Goal: Participate in discussion: Engage in conversation with other users on a specific topic

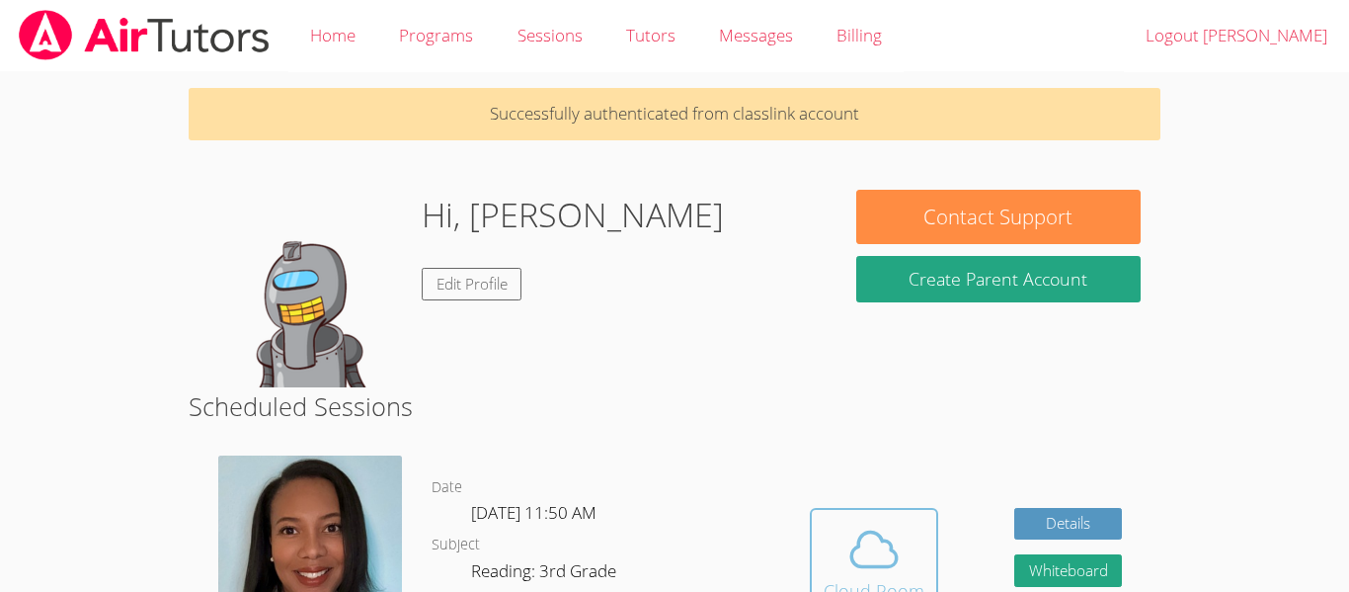
click at [852, 557] on icon at bounding box center [873, 548] width 55 height 55
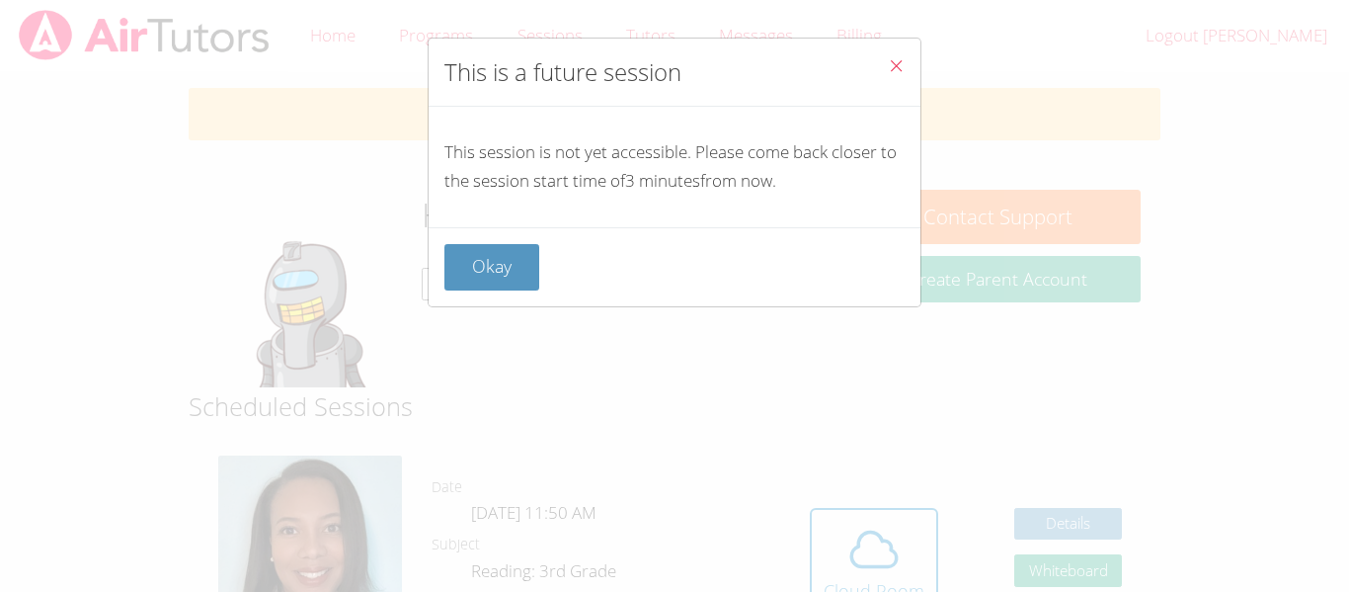
click at [892, 54] on button "Close" at bounding box center [896, 69] width 48 height 60
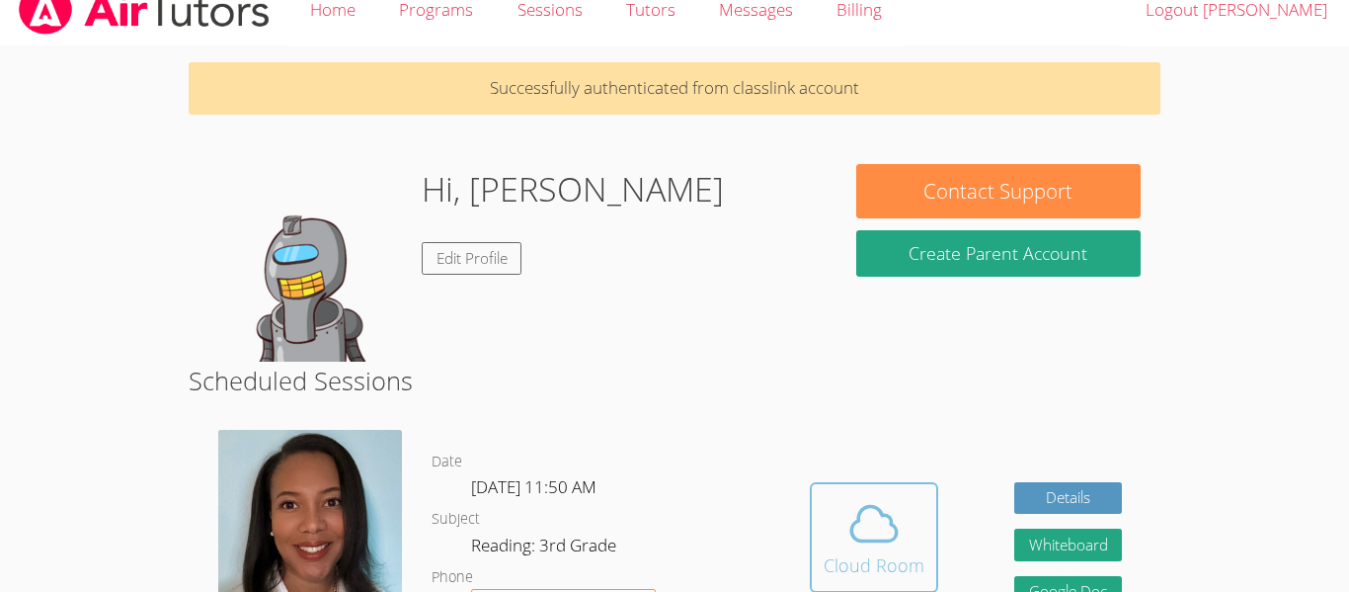
click at [875, 585] on button "Cloud Room" at bounding box center [874, 537] width 128 height 111
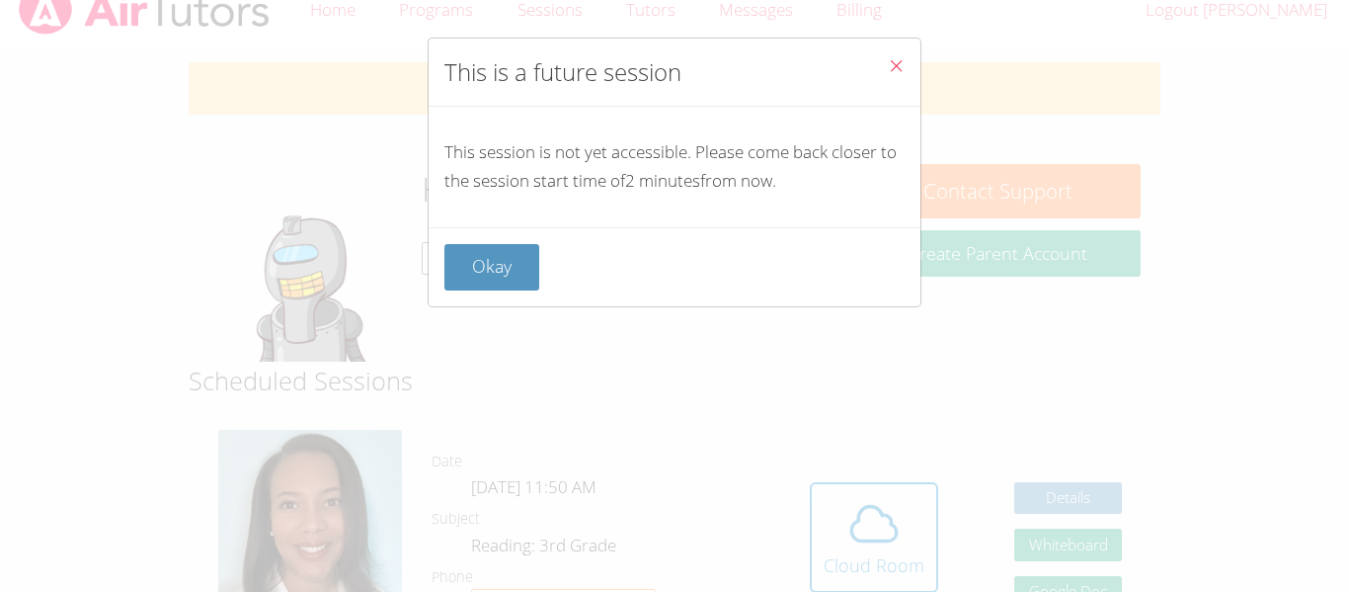
click at [890, 63] on icon "Close" at bounding box center [896, 65] width 17 height 17
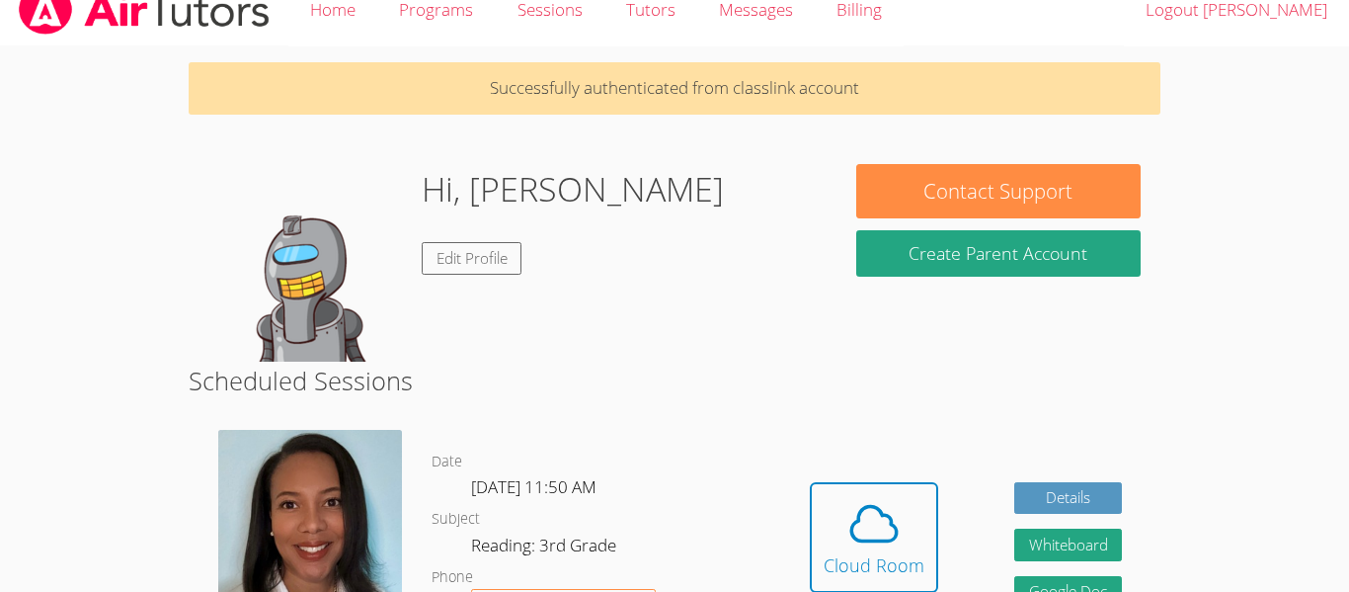
click at [853, 469] on div "Hidden Cloud Room Details Whiteboard Hidden Google Doc" at bounding box center [965, 552] width 388 height 274
click at [865, 562] on div "Cloud Room" at bounding box center [874, 565] width 101 height 28
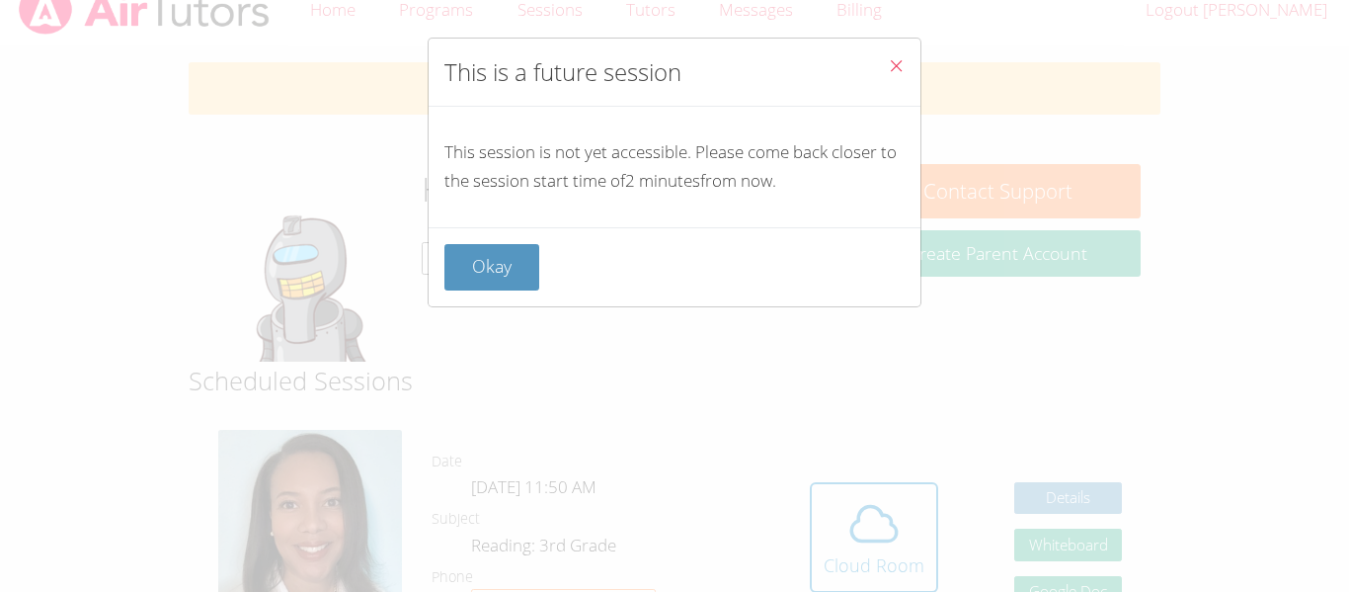
click at [906, 60] on button "Close" at bounding box center [896, 69] width 48 height 60
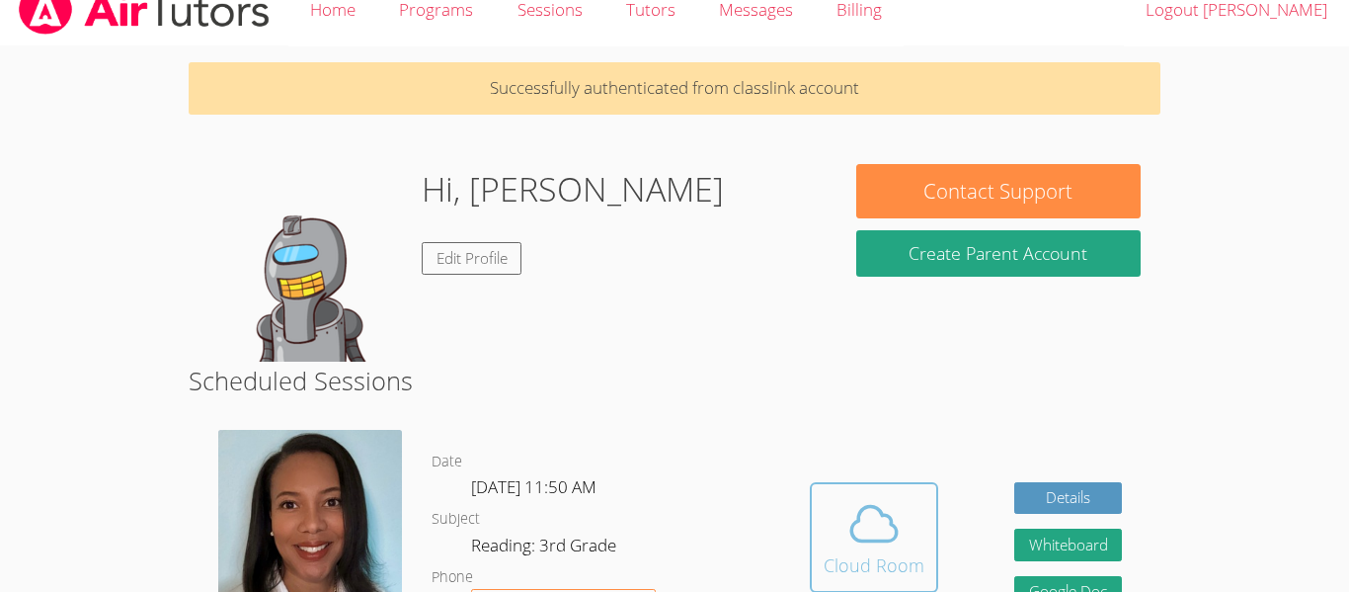
click at [886, 549] on icon at bounding box center [873, 523] width 55 height 55
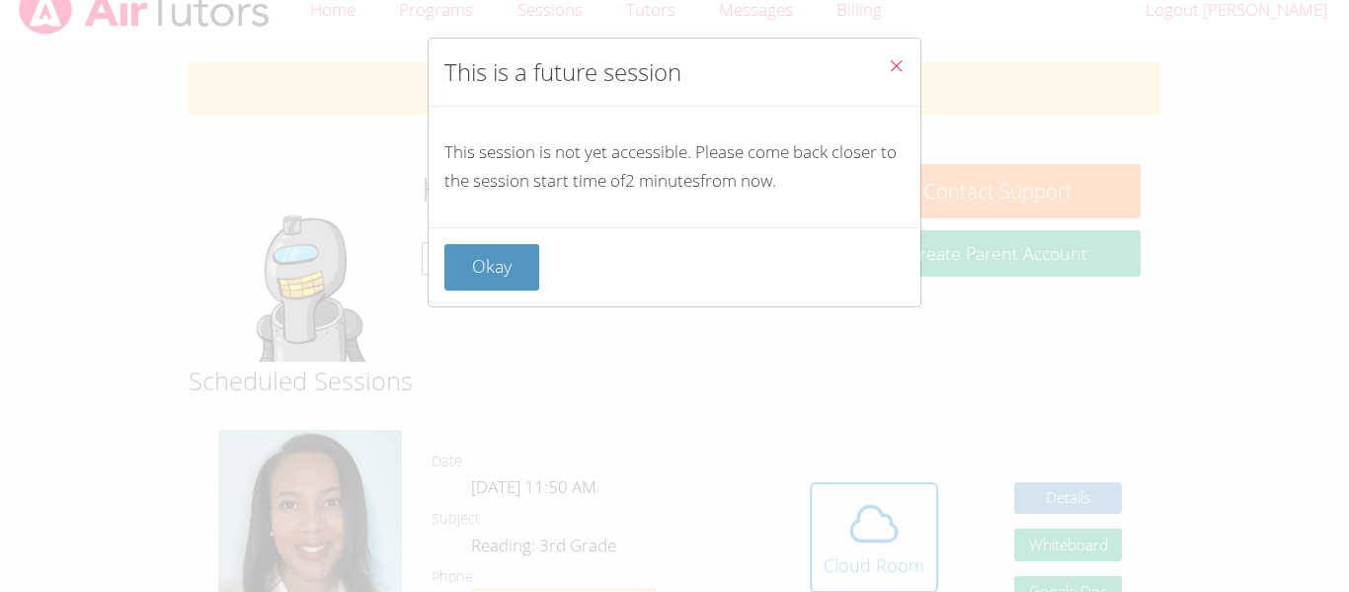
click at [903, 67] on icon "Close" at bounding box center [896, 65] width 17 height 17
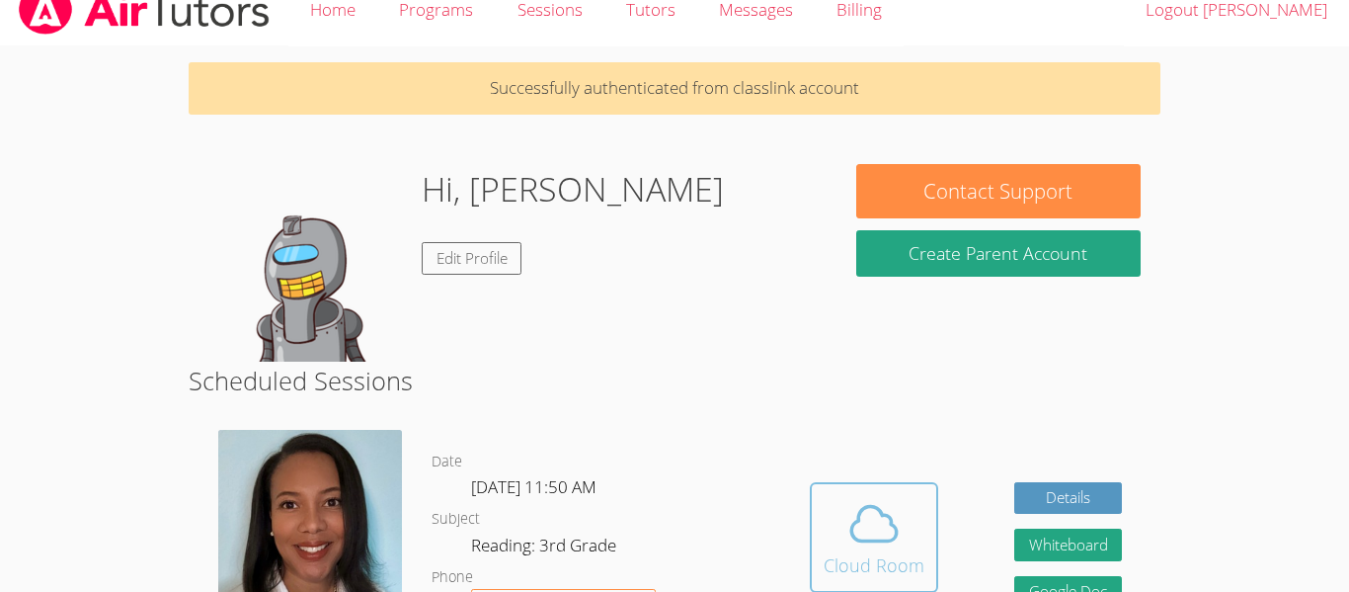
click at [905, 538] on span at bounding box center [874, 523] width 101 height 55
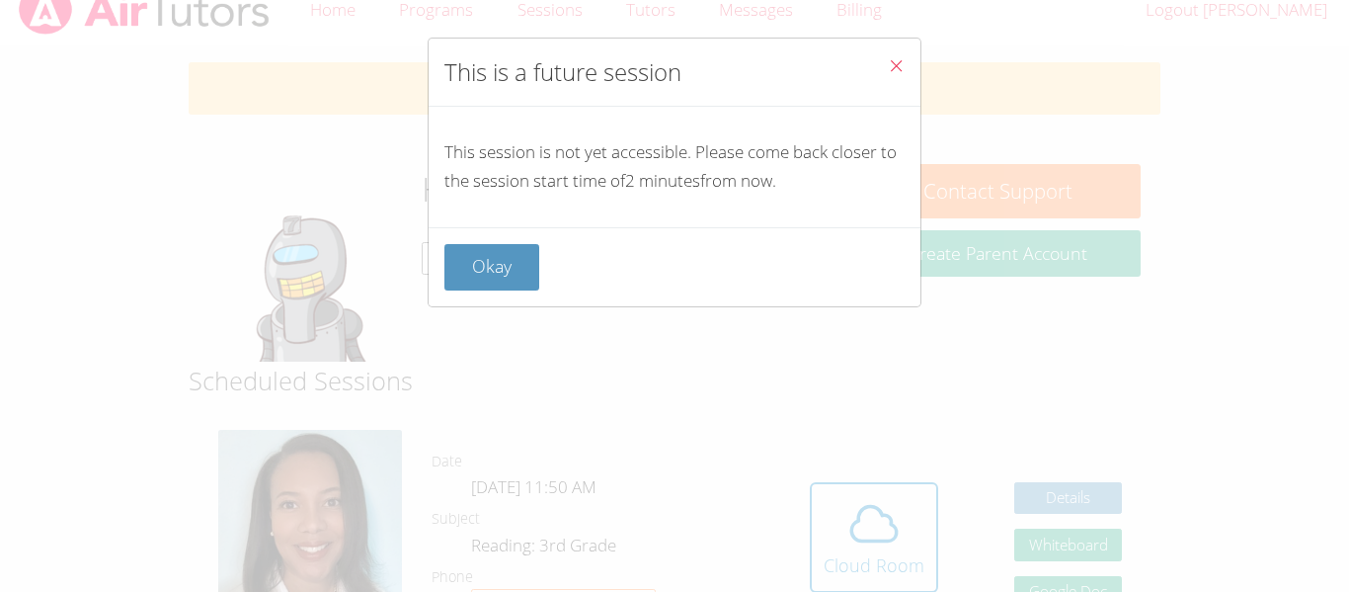
scroll to position [0, 0]
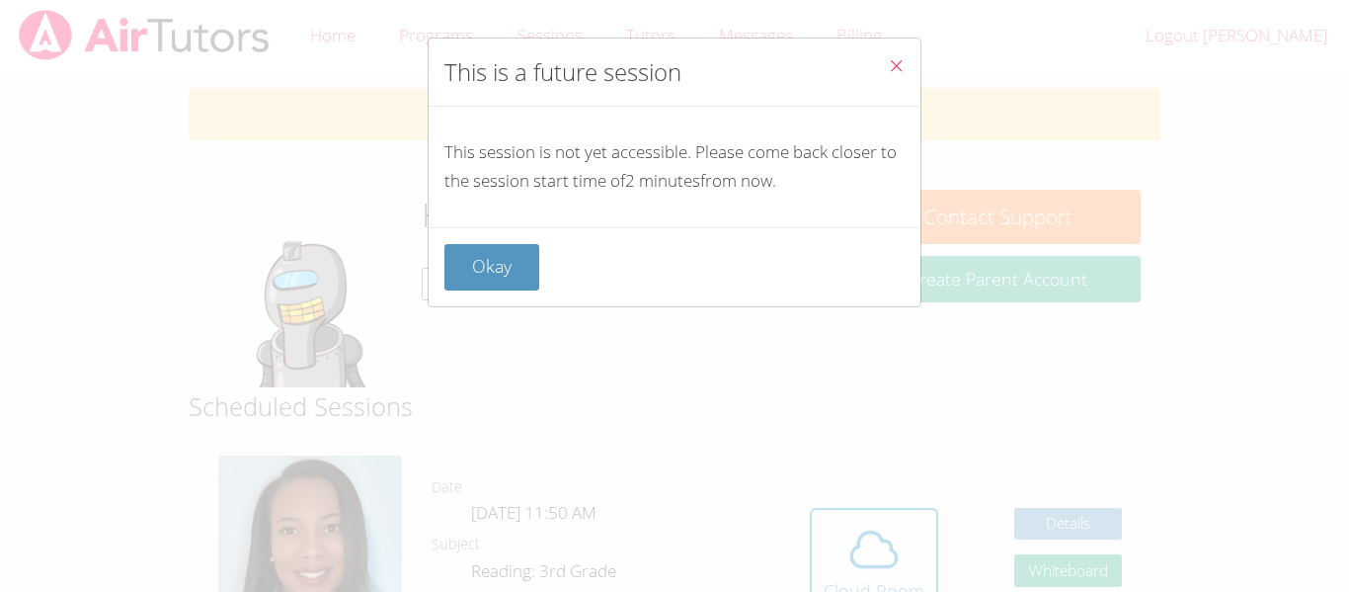
click at [894, 56] on span "Close" at bounding box center [896, 67] width 17 height 23
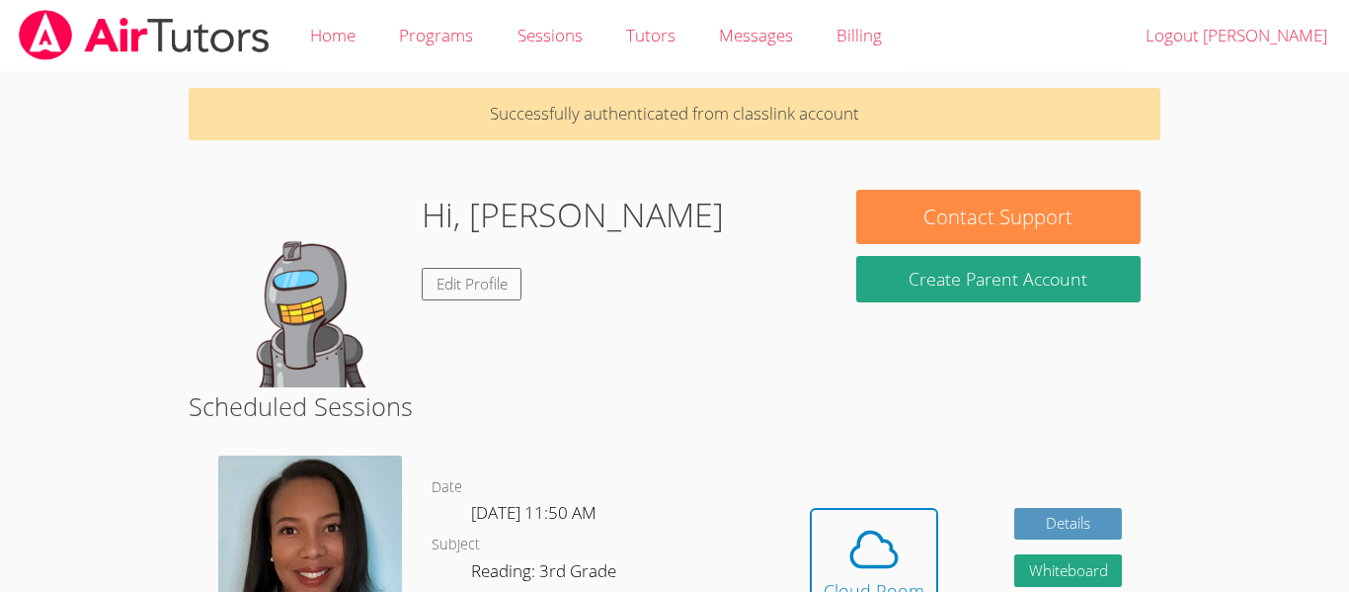
scroll to position [26, 0]
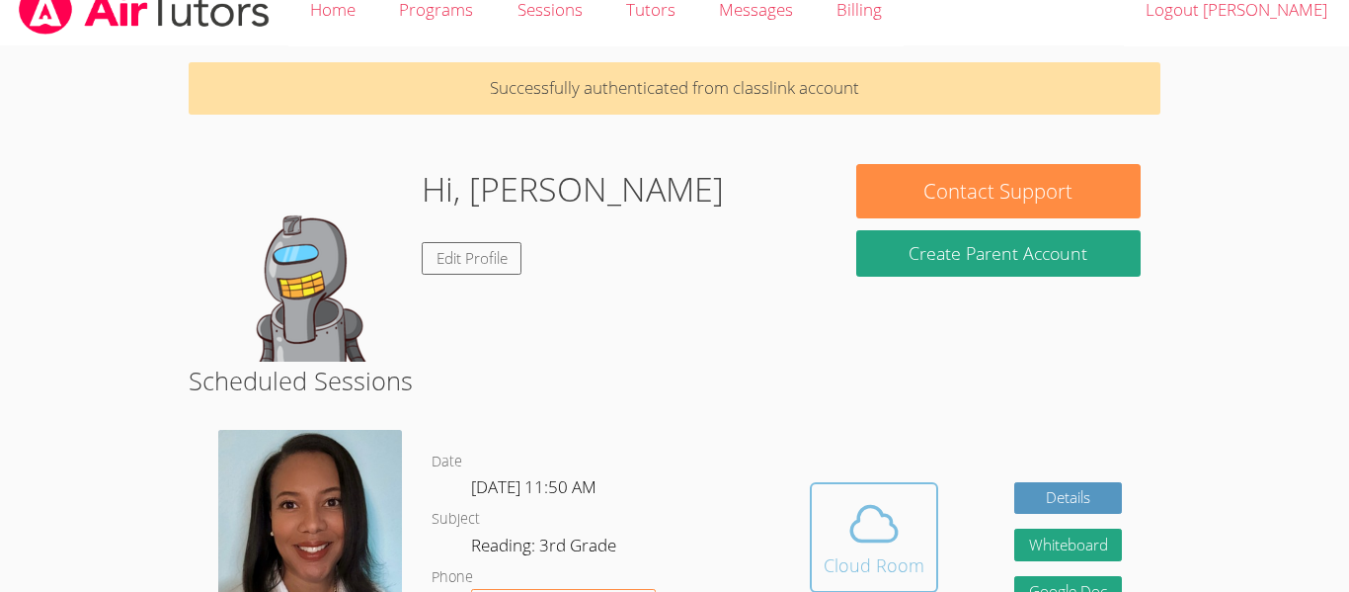
click at [881, 510] on icon at bounding box center [873, 523] width 55 height 55
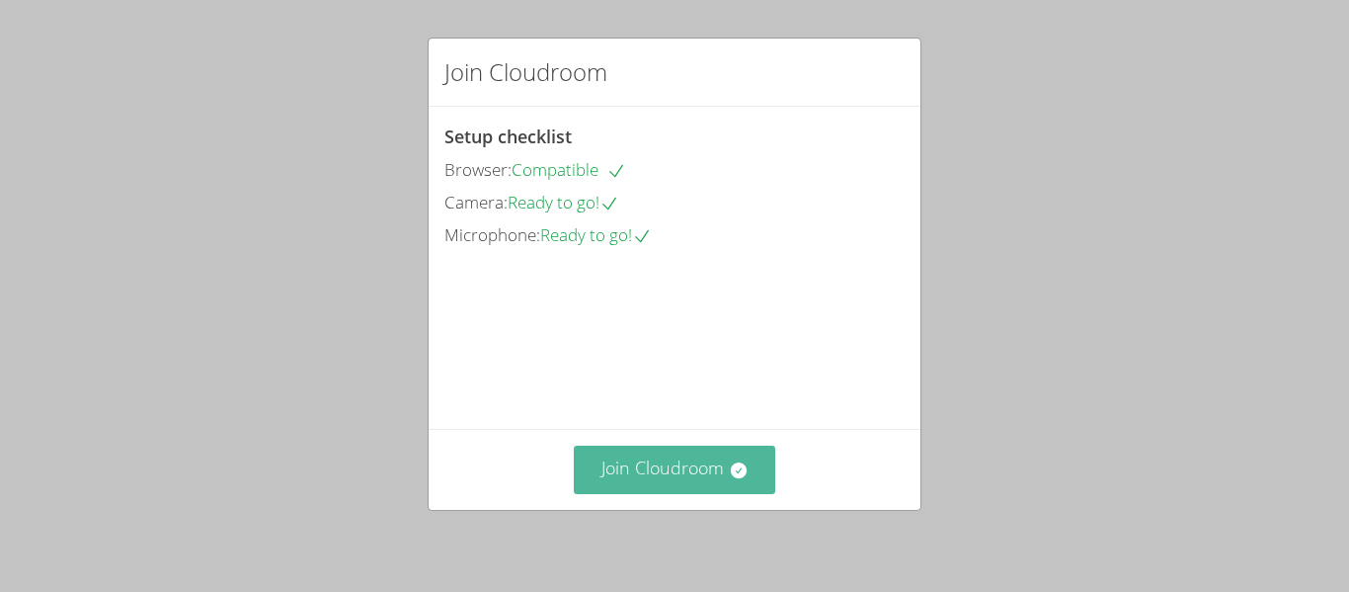
click at [629, 452] on button "Join Cloudroom" at bounding box center [675, 469] width 202 height 48
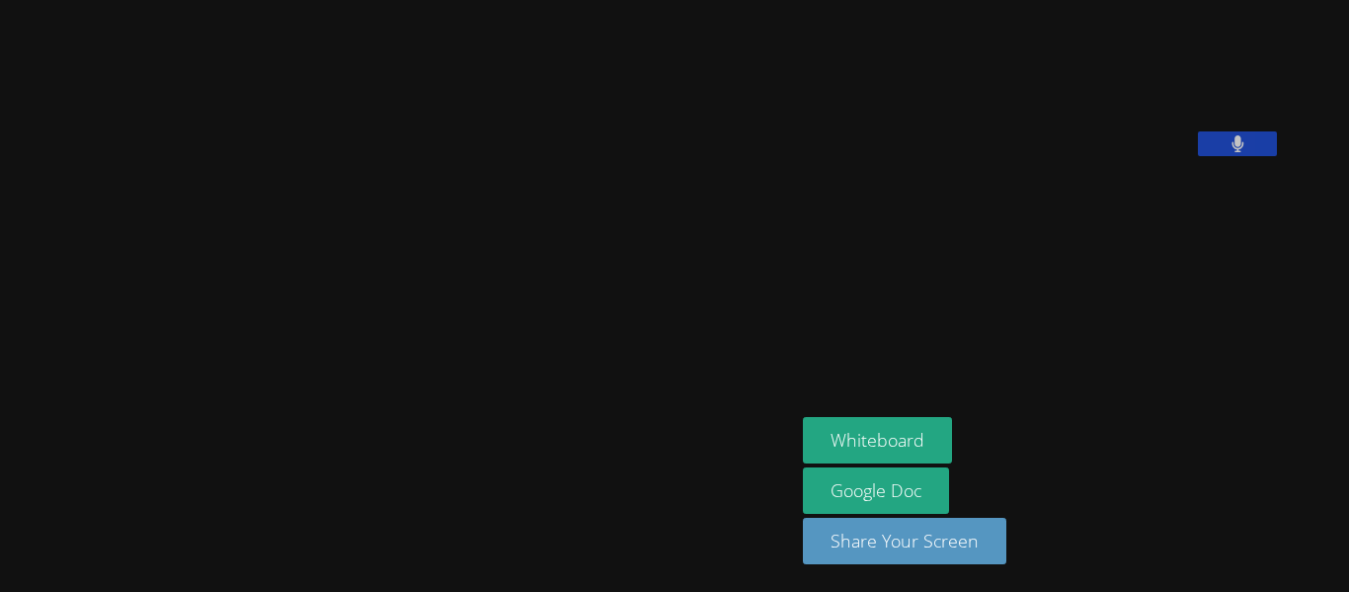
click at [1099, 156] on video at bounding box center [951, 82] width 296 height 148
click at [1277, 156] on button at bounding box center [1237, 143] width 79 height 25
click at [1099, 156] on video at bounding box center [951, 82] width 296 height 148
click at [1244, 152] on icon at bounding box center [1237, 143] width 13 height 17
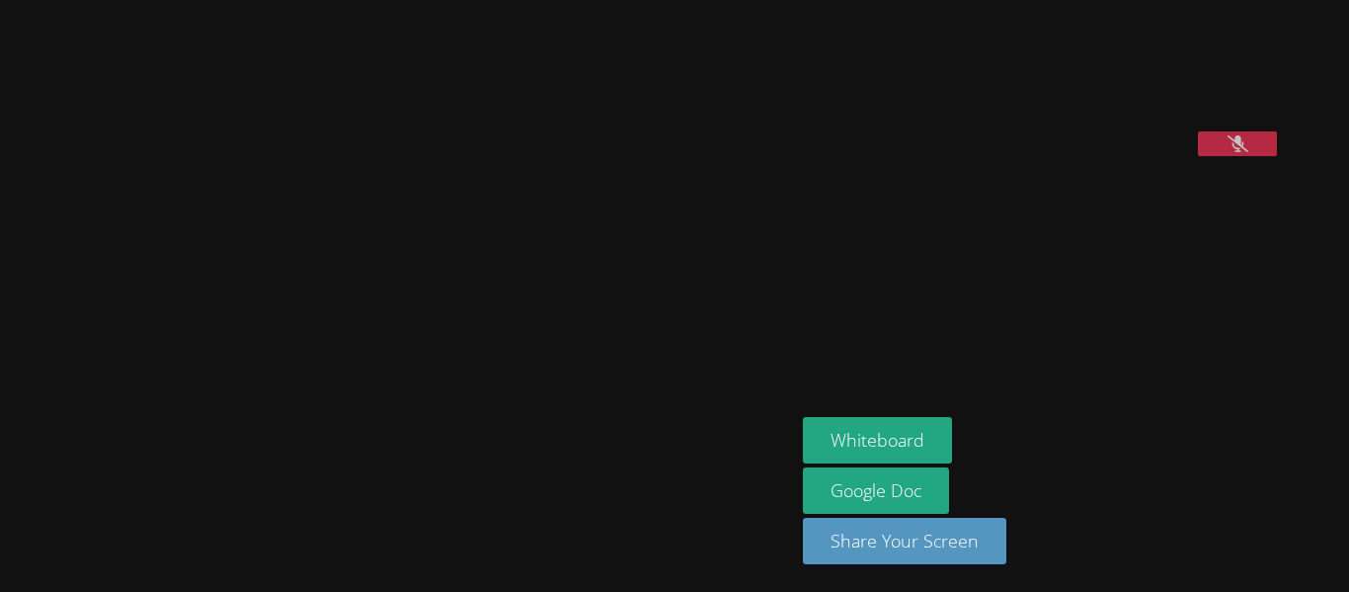
click at [1277, 156] on button at bounding box center [1237, 143] width 79 height 25
click at [1248, 152] on icon at bounding box center [1237, 143] width 21 height 17
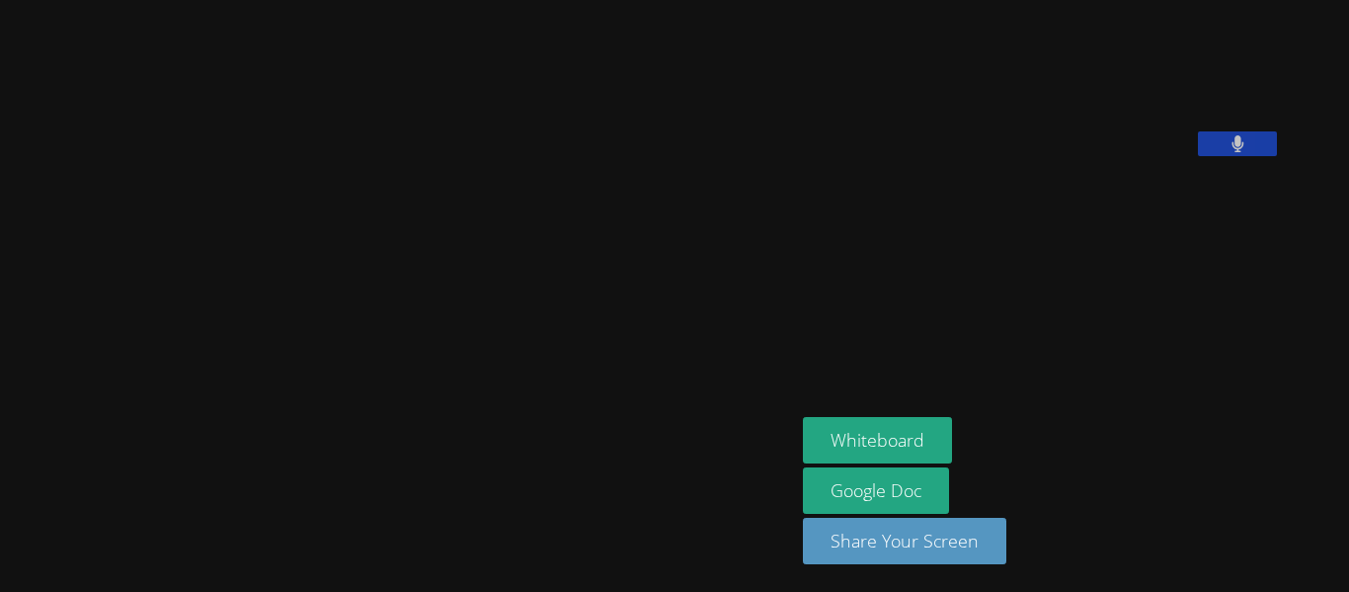
click at [1277, 156] on button at bounding box center [1237, 143] width 79 height 25
click at [1248, 152] on icon at bounding box center [1237, 143] width 21 height 17
click at [1244, 152] on icon at bounding box center [1237, 143] width 13 height 17
click at [1099, 156] on video at bounding box center [951, 82] width 296 height 148
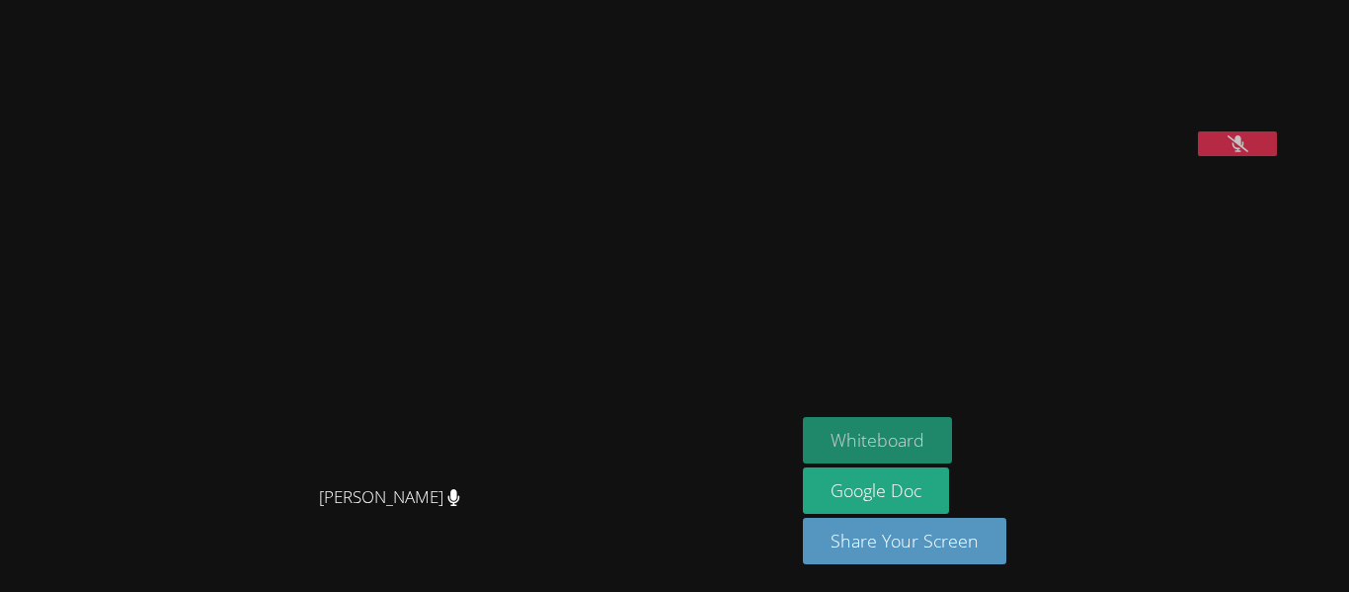
click at [937, 434] on button "Whiteboard" at bounding box center [877, 440] width 149 height 46
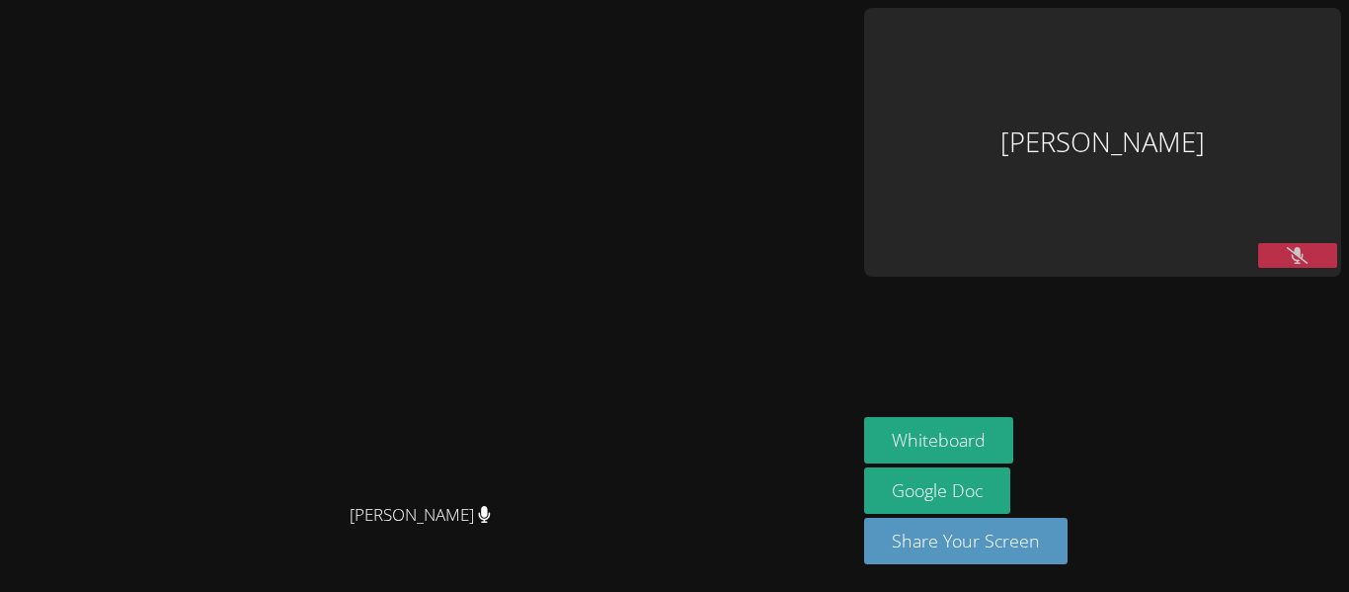
click at [1304, 247] on icon at bounding box center [1297, 255] width 21 height 17
click at [1306, 243] on button at bounding box center [1297, 255] width 79 height 25
click at [1309, 243] on button at bounding box center [1297, 255] width 79 height 25
click at [1288, 243] on button at bounding box center [1297, 255] width 79 height 25
click at [1326, 243] on button at bounding box center [1297, 255] width 79 height 25
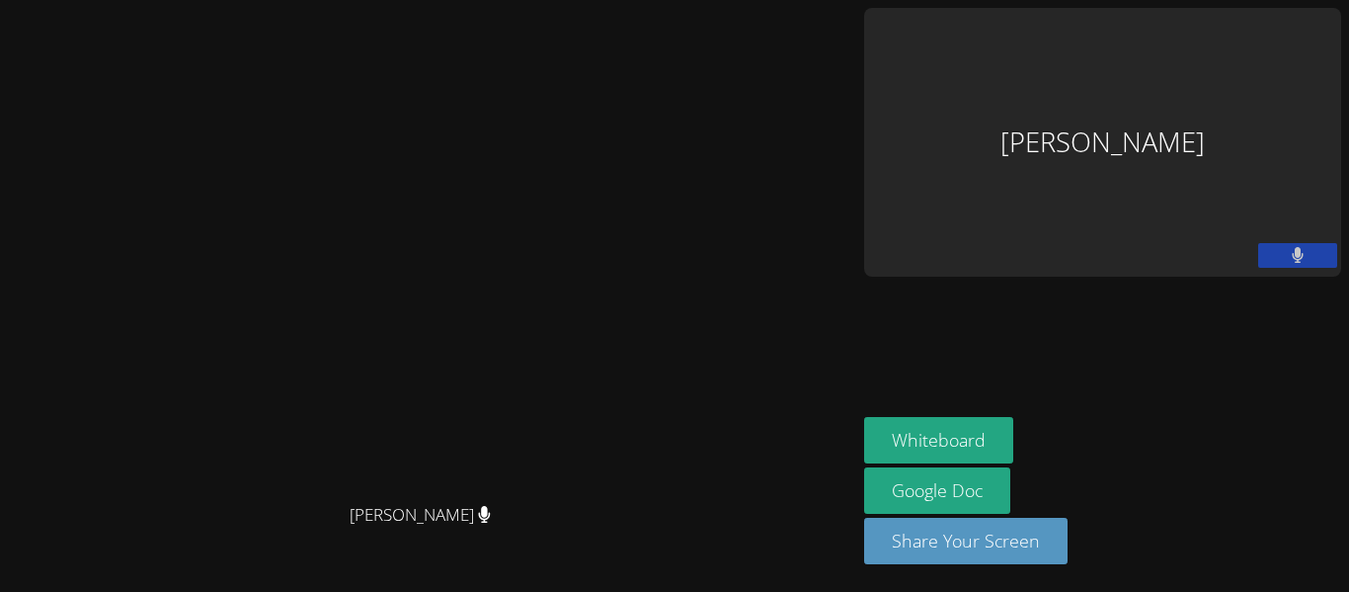
click at [1328, 243] on button at bounding box center [1297, 255] width 79 height 25
click at [1297, 247] on icon at bounding box center [1297, 255] width 21 height 17
click at [1300, 247] on icon at bounding box center [1298, 255] width 13 height 17
click at [1296, 243] on button at bounding box center [1297, 255] width 79 height 25
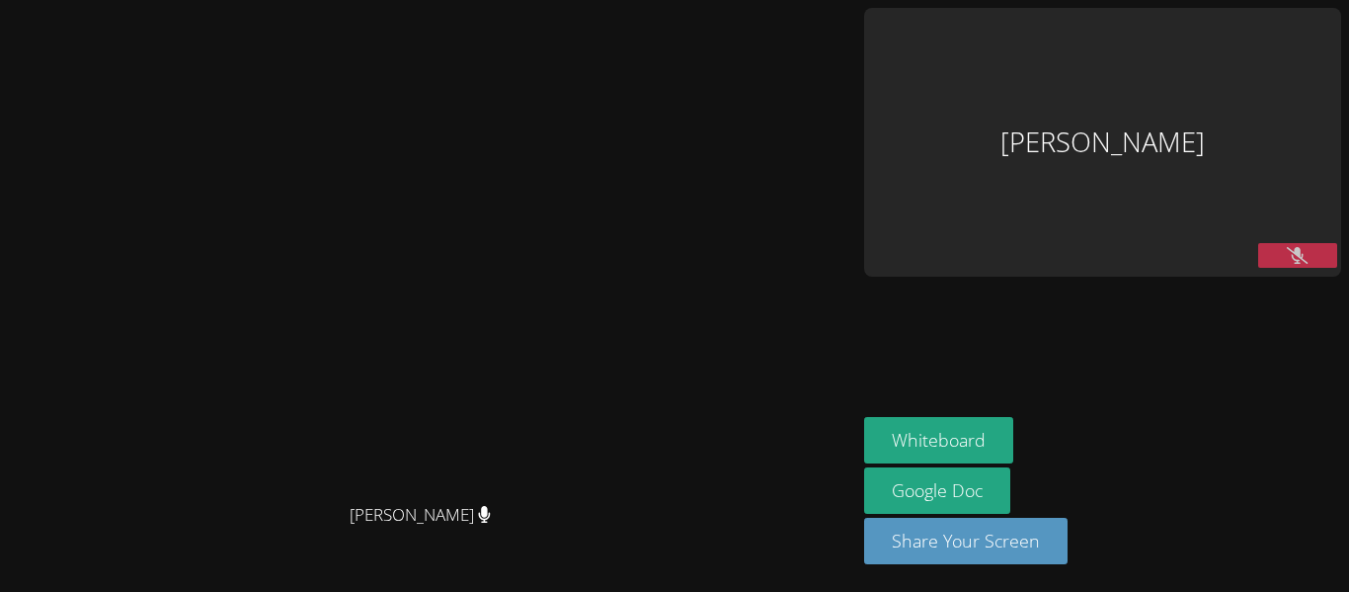
click at [1305, 247] on icon at bounding box center [1297, 255] width 21 height 17
click at [1308, 117] on div "[PERSON_NAME]" at bounding box center [1102, 142] width 477 height 269
click at [1296, 247] on icon at bounding box center [1298, 255] width 12 height 17
click at [1283, 243] on button at bounding box center [1297, 255] width 79 height 25
click at [1296, 117] on div "[PERSON_NAME]" at bounding box center [1102, 142] width 477 height 269
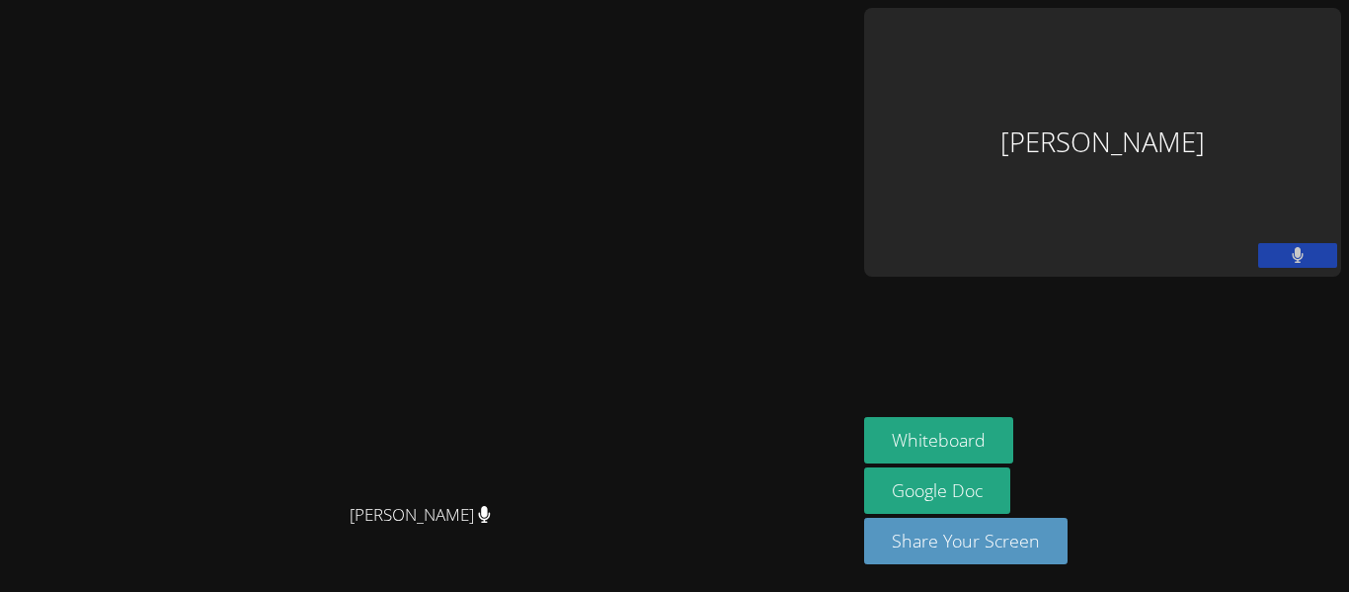
click at [1296, 247] on icon at bounding box center [1298, 255] width 12 height 17
click at [1323, 243] on button at bounding box center [1297, 255] width 79 height 25
click at [1312, 243] on button at bounding box center [1297, 255] width 79 height 25
click at [1306, 247] on icon at bounding box center [1297, 255] width 21 height 17
click at [1318, 243] on button at bounding box center [1297, 255] width 79 height 25
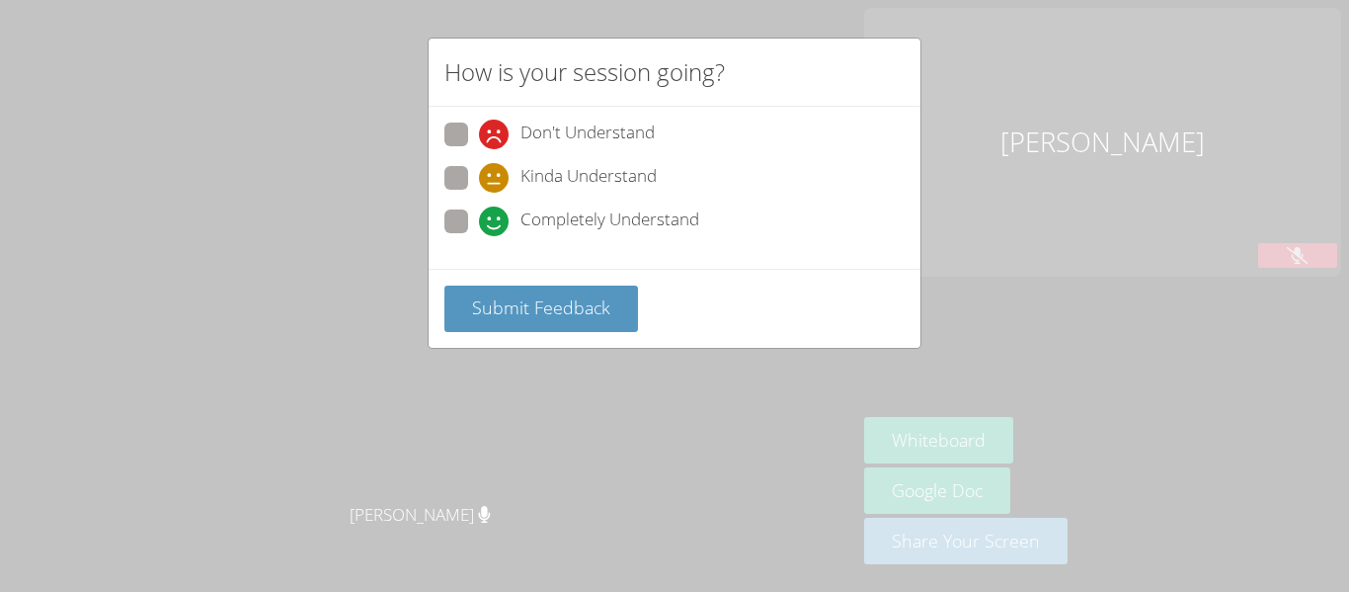
click at [719, 225] on div "Completely Understand" at bounding box center [674, 227] width 460 height 36
click at [620, 216] on span "Completely Understand" at bounding box center [609, 221] width 179 height 30
click at [496, 216] on input "Completely Understand" at bounding box center [487, 217] width 17 height 17
radio input "true"
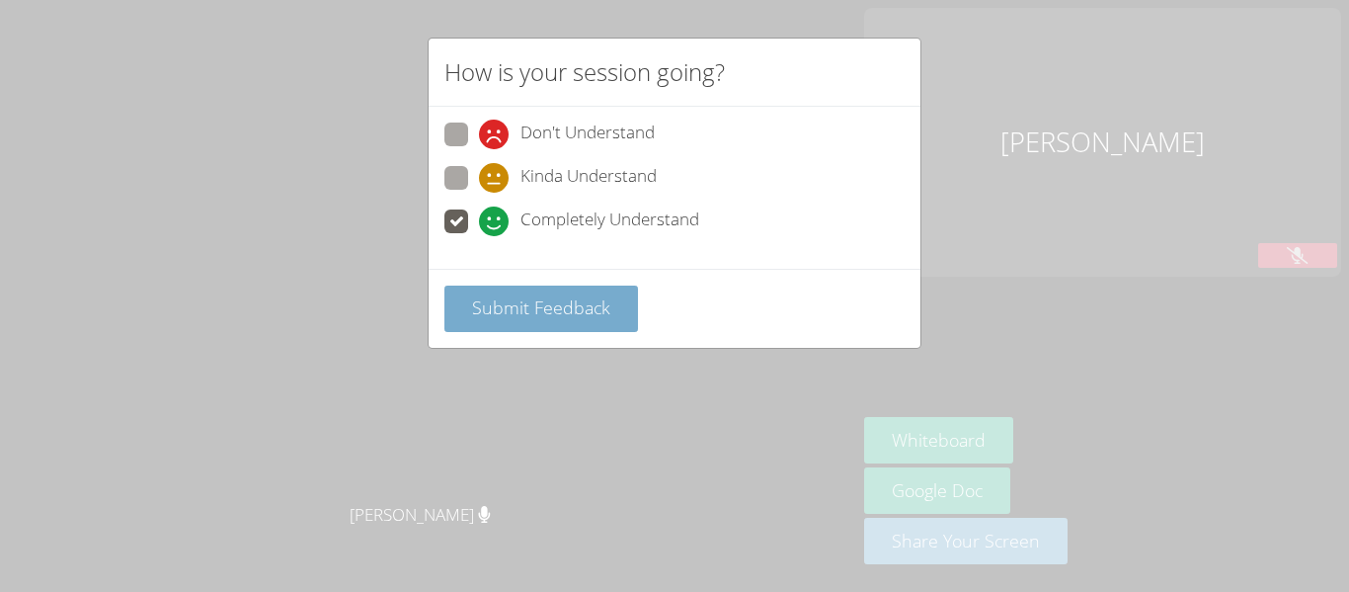
click at [578, 295] on span "Submit Feedback" at bounding box center [541, 307] width 138 height 24
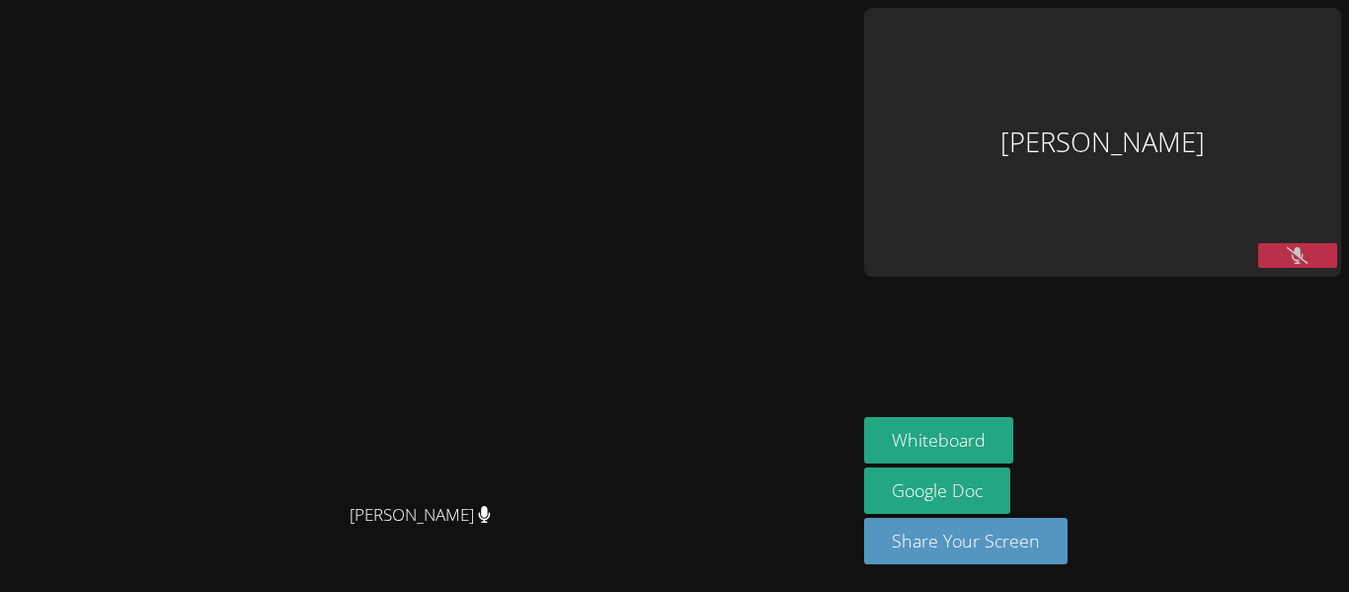
click at [1302, 115] on div "[PERSON_NAME]" at bounding box center [1102, 142] width 477 height 269
click at [1299, 243] on button at bounding box center [1297, 255] width 79 height 25
click at [1289, 247] on icon at bounding box center [1297, 255] width 21 height 17
click at [1289, 243] on button at bounding box center [1297, 255] width 79 height 25
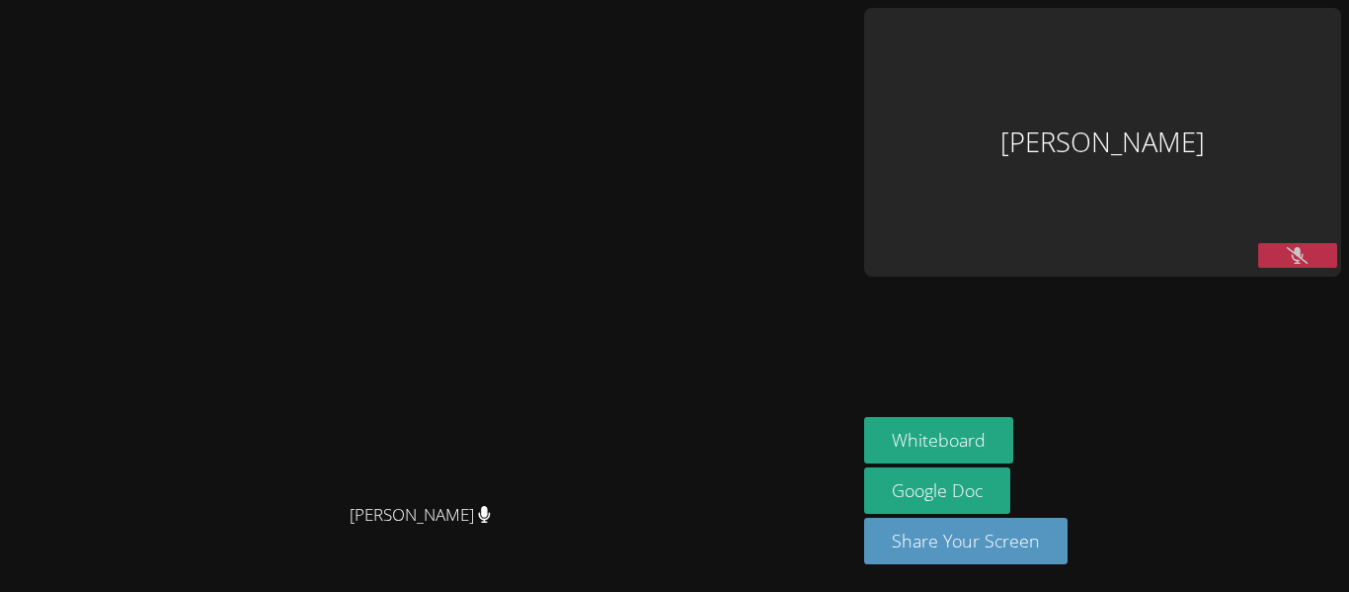
click at [1326, 243] on button at bounding box center [1297, 255] width 79 height 25
click at [1293, 247] on icon at bounding box center [1298, 255] width 12 height 17
click at [1312, 243] on button at bounding box center [1297, 255] width 79 height 25
click at [1293, 116] on div "[PERSON_NAME]" at bounding box center [1102, 142] width 477 height 269
click at [1293, 247] on icon at bounding box center [1298, 255] width 13 height 17
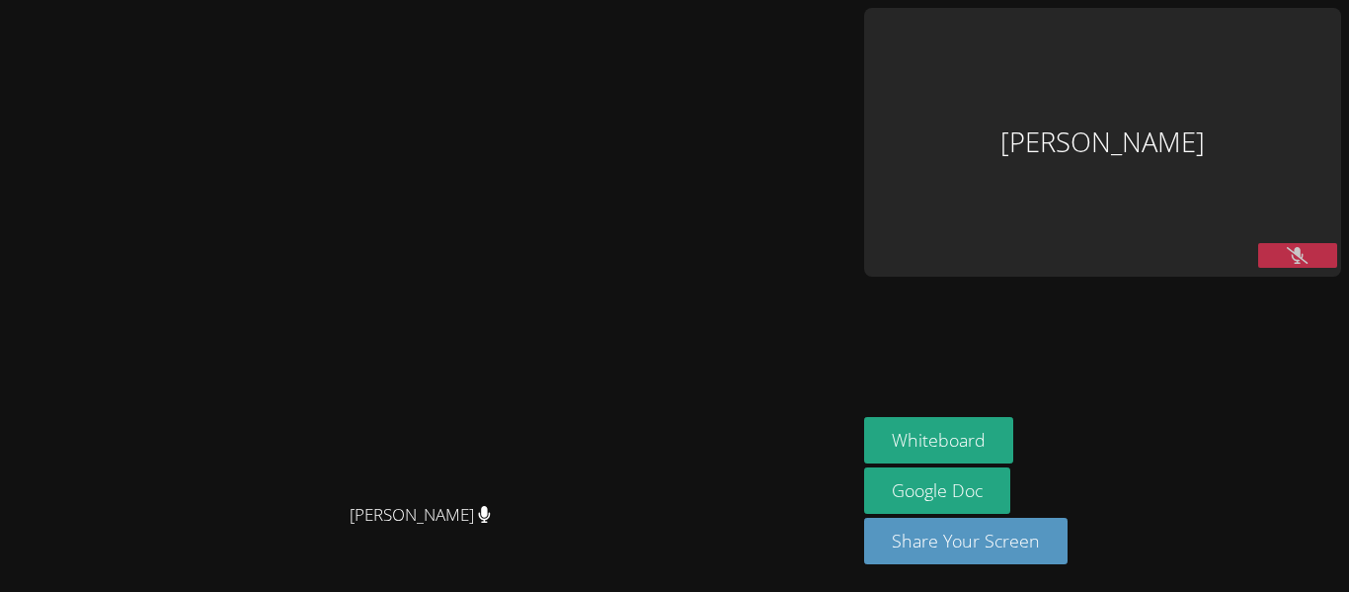
click at [1323, 243] on button at bounding box center [1297, 255] width 79 height 25
click at [1279, 115] on div "[PERSON_NAME]" at bounding box center [1102, 142] width 477 height 269
click at [1279, 243] on button at bounding box center [1297, 255] width 79 height 25
